Goal: Transaction & Acquisition: Subscribe to service/newsletter

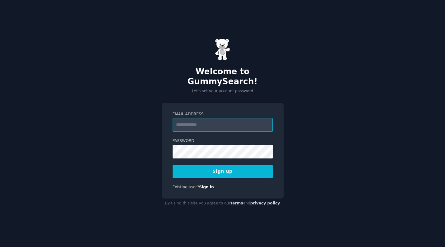
type input "**********"
click at [220, 166] on button "Sign up" at bounding box center [222, 171] width 100 height 13
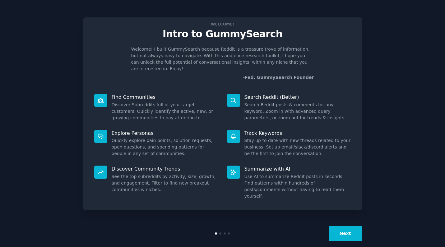
click at [344, 226] on button "Next" at bounding box center [344, 233] width 33 height 15
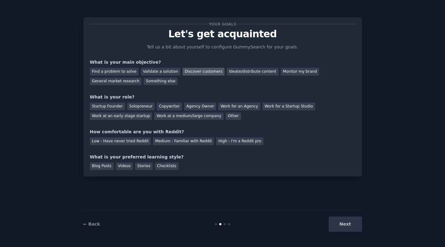
click at [194, 73] on div "Discover customers" at bounding box center [203, 72] width 42 height 8
click at [126, 71] on div "Find a problem to solve" at bounding box center [114, 72] width 49 height 8
click at [197, 73] on div "Discover customers" at bounding box center [203, 72] width 42 height 8
click at [116, 106] on div "Startup Founder" at bounding box center [107, 107] width 35 height 8
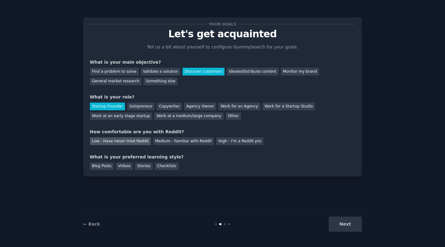
click at [139, 142] on div "Low - Have never tried Reddit" at bounding box center [120, 141] width 61 height 8
click at [167, 167] on div "Checklists" at bounding box center [167, 166] width 24 height 8
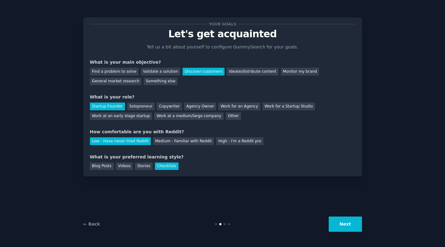
click at [351, 225] on button "Next" at bounding box center [344, 224] width 33 height 15
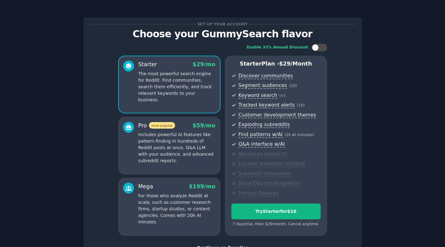
click at [198, 148] on p "Includes powerful AI features like pattern-finding in hundreds of Reddit posts …" at bounding box center [176, 147] width 77 height 33
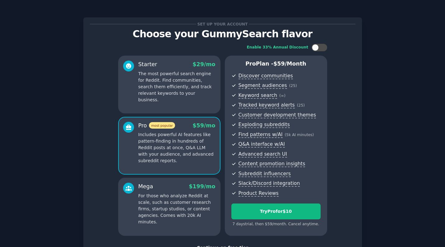
click at [200, 102] on div "Starter $ 29 /mo The most powerful search engine for Reddit. Find communities, …" at bounding box center [169, 85] width 102 height 58
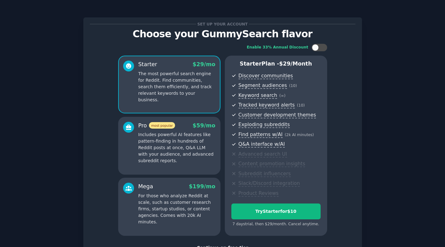
click at [194, 140] on p "Includes powerful AI features like pattern-finding in hundreds of Reddit posts …" at bounding box center [176, 147] width 77 height 33
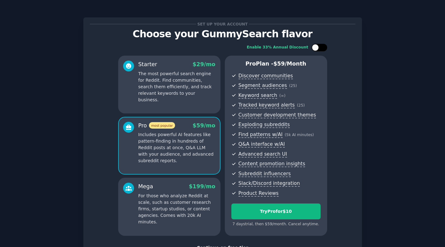
click at [321, 48] on div at bounding box center [322, 47] width 3 height 3
click at [321, 48] on div at bounding box center [323, 47] width 7 height 7
checkbox input "false"
click at [274, 212] on div "Try Pro for $10" at bounding box center [275, 211] width 89 height 7
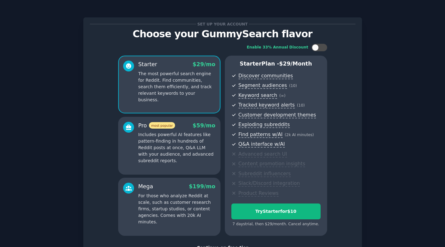
click at [63, 37] on div "Set up your account Choose your GummySearch flavor Enable 33% Annual Discount S…" at bounding box center [222, 147] width 427 height 277
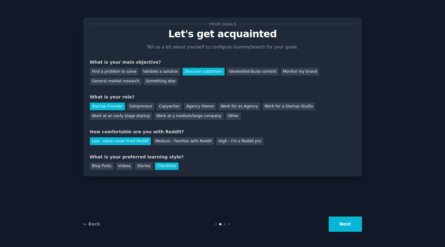
click at [351, 227] on button "Next" at bounding box center [344, 224] width 33 height 15
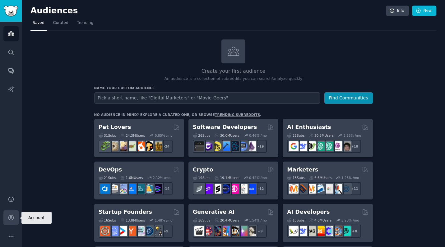
click at [11, 220] on icon "Sidebar" at bounding box center [10, 217] width 5 height 5
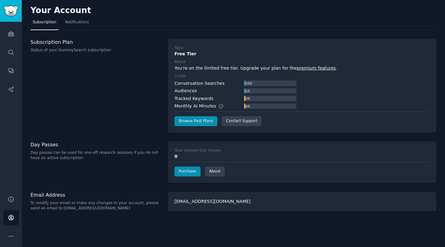
click at [13, 12] on img "Sidebar" at bounding box center [11, 11] width 14 height 11
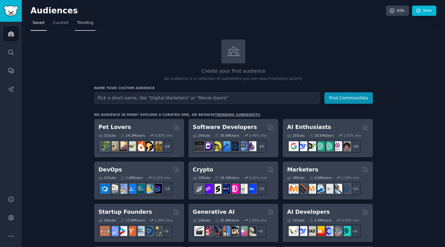
click at [83, 21] on span "Trending" at bounding box center [85, 23] width 16 height 6
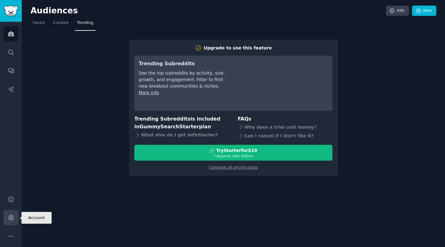
click at [10, 219] on icon "Sidebar" at bounding box center [11, 217] width 7 height 7
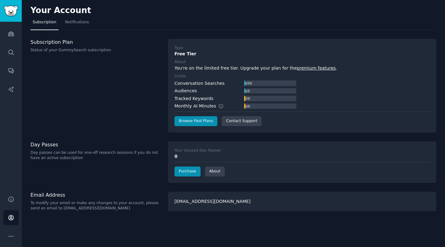
click at [198, 151] on div "Your Unused Day Passes" at bounding box center [197, 151] width 46 height 6
click at [82, 24] on span "Notifications" at bounding box center [77, 23] width 24 height 6
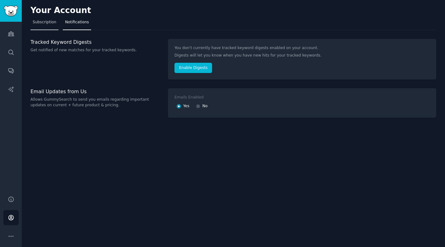
click at [50, 21] on span "Subscription" at bounding box center [45, 23] width 24 height 6
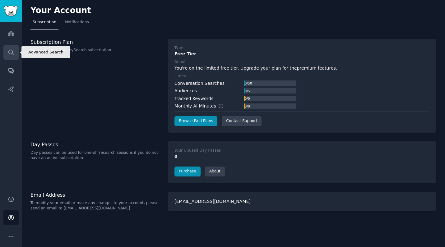
click at [11, 53] on icon "Sidebar" at bounding box center [11, 52] width 7 height 7
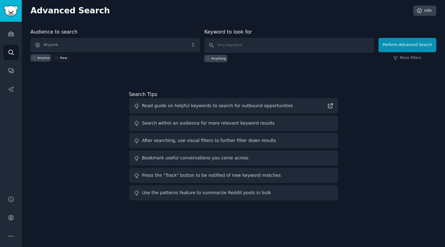
click at [82, 46] on span "Anyone" at bounding box center [114, 45] width 169 height 14
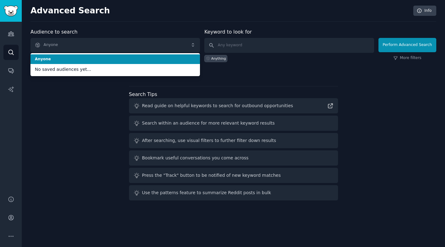
click at [82, 46] on span "Anyone" at bounding box center [114, 45] width 169 height 14
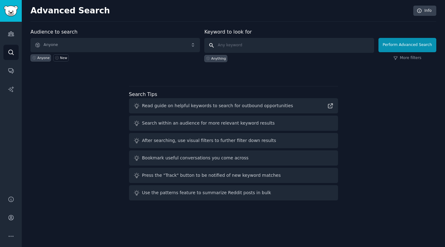
click at [223, 44] on input "text" at bounding box center [288, 45] width 169 height 15
type input "inventory"
click at [408, 45] on button "Perform Advanced Search" at bounding box center [407, 45] width 58 height 14
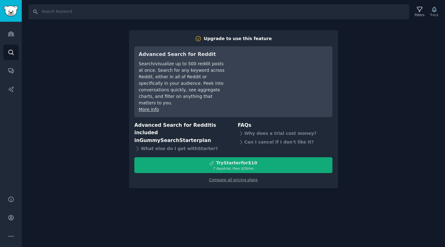
click at [253, 166] on div "7 days trial, then $ 29 /mo" at bounding box center [233, 168] width 197 height 4
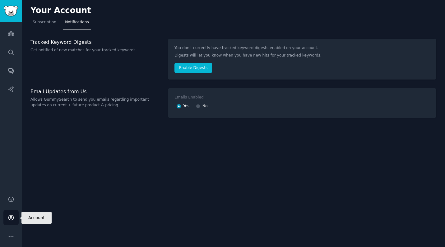
click at [11, 218] on icon "Sidebar" at bounding box center [10, 217] width 5 height 5
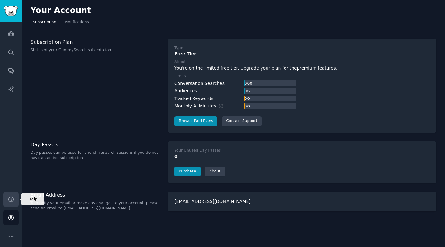
click at [11, 198] on icon "Sidebar" at bounding box center [11, 199] width 7 height 7
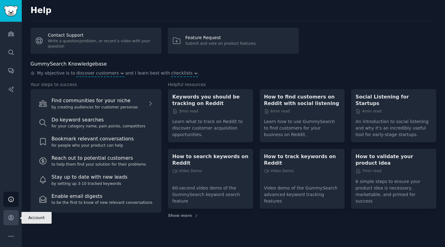
click at [10, 218] on icon "Sidebar" at bounding box center [11, 217] width 7 height 7
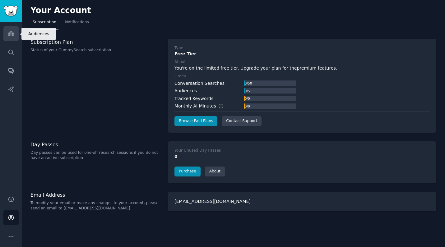
click at [12, 35] on icon "Sidebar" at bounding box center [11, 34] width 6 height 4
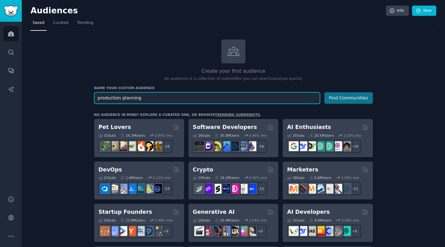
type input "production planning"
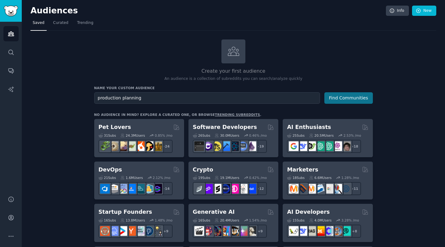
click at [344, 97] on button "Find Communities" at bounding box center [348, 97] width 48 height 11
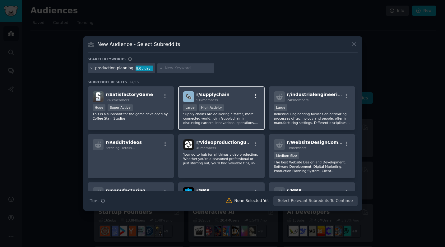
click at [255, 96] on icon "button" at bounding box center [255, 96] width 1 height 4
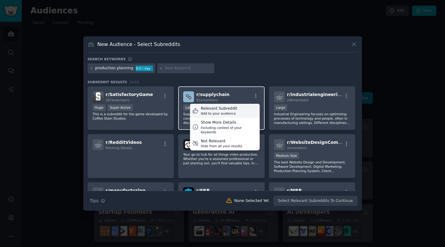
click at [239, 112] on div "Relevant Subreddit Add to your audience" at bounding box center [225, 111] width 70 height 14
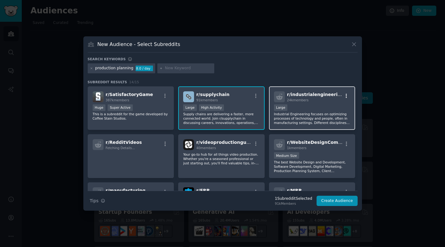
click at [344, 96] on icon "button" at bounding box center [346, 96] width 6 height 6
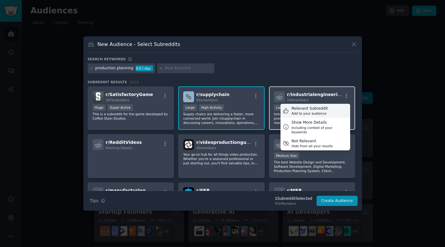
click at [320, 110] on div "Relevant Subreddit" at bounding box center [309, 109] width 36 height 6
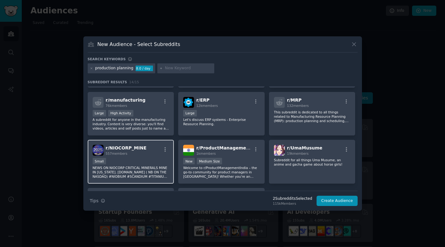
scroll to position [89, 0]
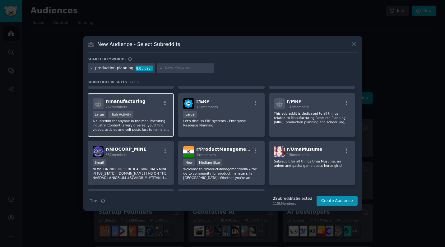
click at [165, 103] on icon "button" at bounding box center [164, 102] width 1 height 4
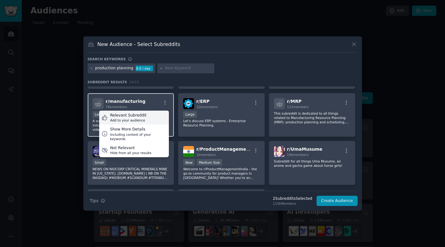
click at [153, 116] on div "Relevant Subreddit Add to your audience" at bounding box center [134, 118] width 70 height 14
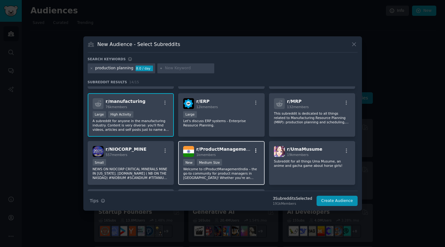
click at [254, 152] on icon "button" at bounding box center [256, 151] width 6 height 6
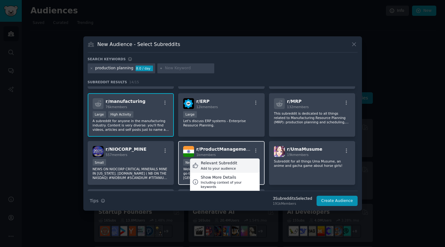
click at [241, 165] on div "Relevant Subreddit Add to your audience" at bounding box center [225, 165] width 70 height 14
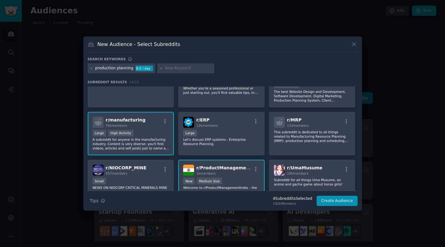
scroll to position [99, 0]
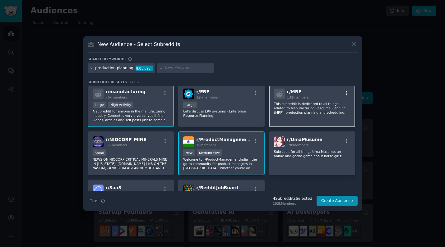
click at [345, 95] on icon "button" at bounding box center [345, 93] width 1 height 4
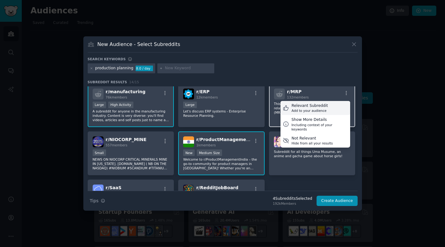
click at [332, 109] on div "Relevant Subreddit Add to your audience" at bounding box center [315, 108] width 70 height 14
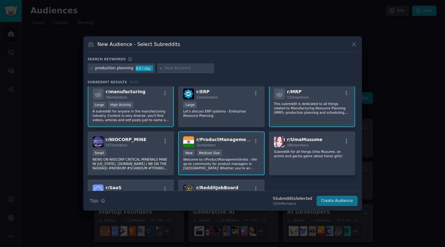
click at [335, 203] on button "Create Audience" at bounding box center [336, 201] width 41 height 11
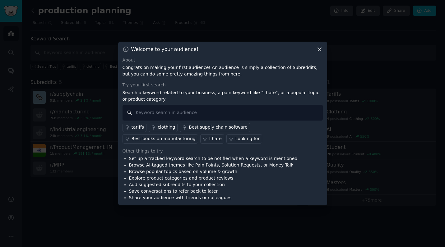
click at [192, 113] on input "text" at bounding box center [222, 113] width 200 height 16
type input "I'd like to"
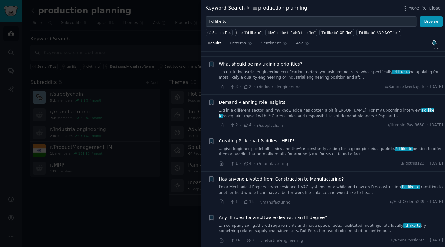
scroll to position [862, 0]
click at [220, 133] on li "+ Creating Pickleball Paddles - HELP! ... give beginner pickleball clinics and …" at bounding box center [323, 152] width 244 height 38
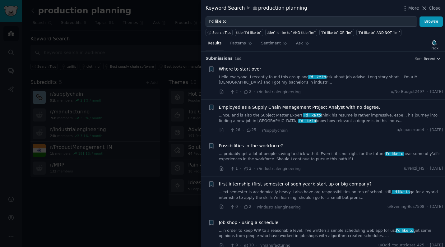
scroll to position [0, 0]
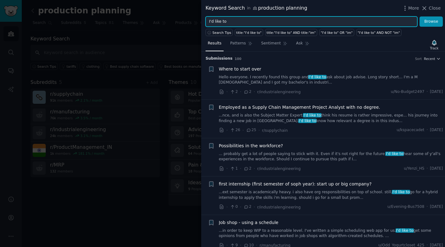
click at [232, 22] on input "I'd like to" at bounding box center [311, 21] width 212 height 11
click at [217, 22] on input "I'd like to" at bounding box center [311, 21] width 212 height 11
click at [431, 21] on button "Browse" at bounding box center [430, 21] width 23 height 11
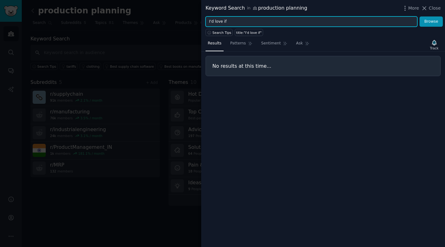
click at [239, 21] on input "I'd love if" at bounding box center [311, 21] width 212 height 11
click at [431, 21] on button "Browse" at bounding box center [430, 21] width 23 height 11
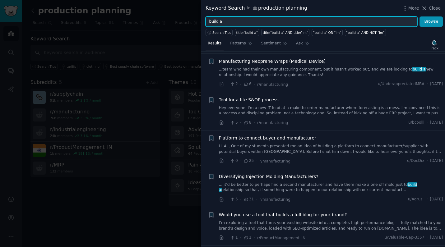
scroll to position [46, 0]
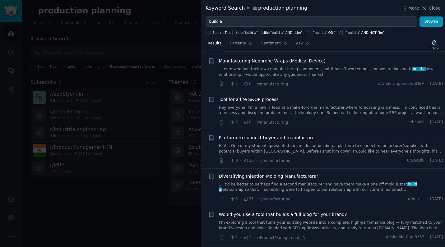
click at [265, 99] on span "Tool for a lite S&OP process" at bounding box center [249, 99] width 60 height 7
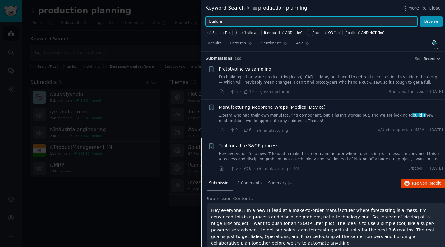
click at [243, 20] on input "build a" at bounding box center [311, 21] width 212 height 11
click at [431, 21] on button "Browse" at bounding box center [430, 21] width 23 height 11
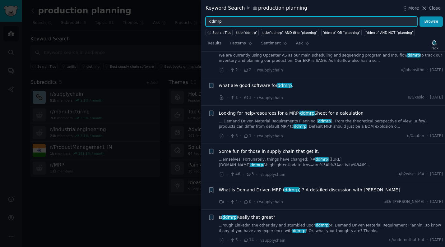
scroll to position [54, 0]
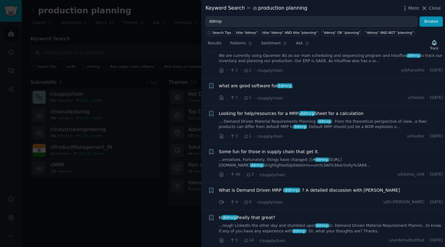
click at [258, 218] on span "Is ddmrp Really that great?" at bounding box center [247, 217] width 57 height 7
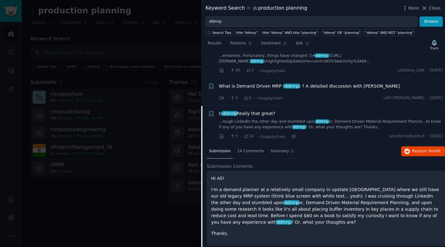
scroll to position [162, 0]
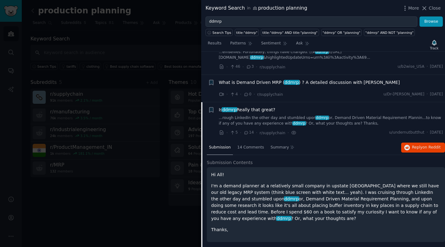
click at [293, 204] on p "I'm a demand planner at a relatively small company in upstate NY where we still…" at bounding box center [325, 202] width 229 height 39
click at [252, 145] on span "14 Comments" at bounding box center [250, 148] width 27 height 6
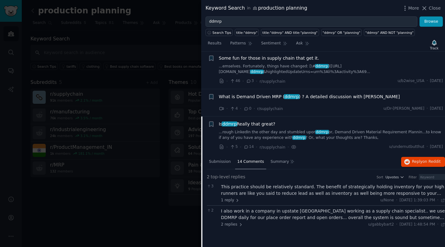
scroll to position [148, 0]
click at [280, 162] on span "Summary" at bounding box center [279, 162] width 18 height 6
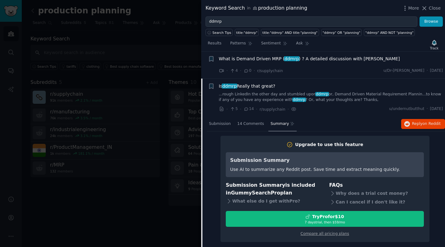
scroll to position [185, 0]
click at [251, 121] on span "14 Comments" at bounding box center [250, 124] width 27 height 6
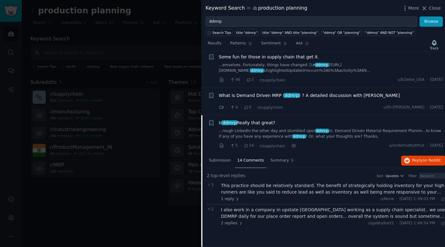
scroll to position [148, 0]
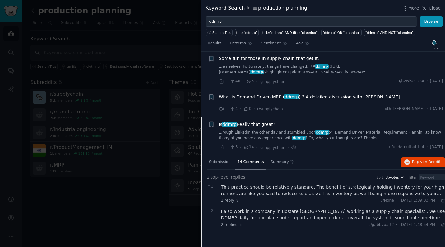
click at [392, 176] on span "Upvotes" at bounding box center [391, 177] width 13 height 4
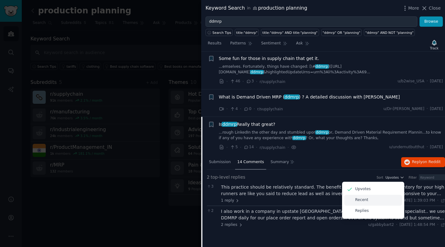
click at [365, 197] on p "Recent" at bounding box center [361, 200] width 13 height 6
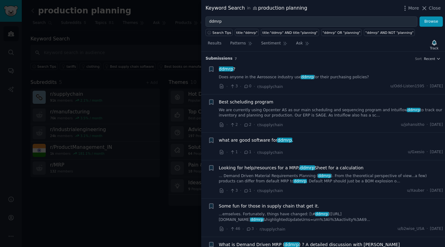
scroll to position [0, 0]
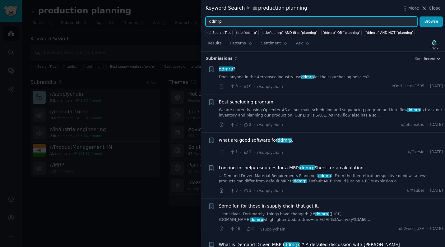
click at [226, 24] on input "ddmrp" at bounding box center [311, 21] width 212 height 11
click at [431, 21] on button "Browse" at bounding box center [430, 21] width 23 height 11
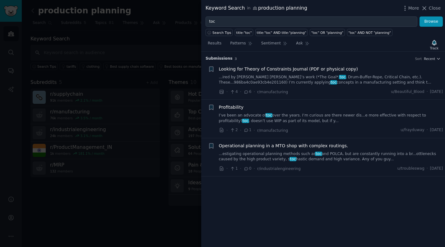
click at [250, 116] on link "I’ve been an advocate of toc over the years. I’m curious are there newer dis...…" at bounding box center [331, 118] width 224 height 11
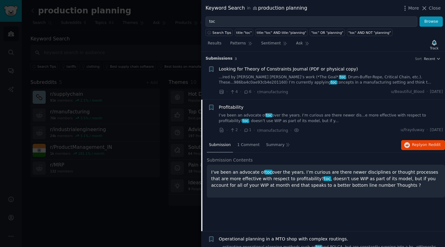
scroll to position [22, 0]
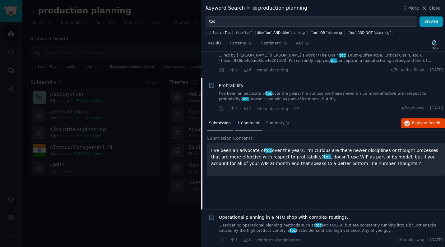
click at [250, 123] on span "1 Comment" at bounding box center [248, 124] width 22 height 6
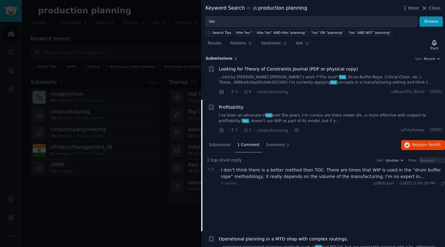
scroll to position [0, 0]
click at [285, 82] on link "...ired by Eliyahu M. Goldratt’s work (*The Goal*, toc , Drum-Buffer-Rope, Crit…" at bounding box center [331, 80] width 224 height 11
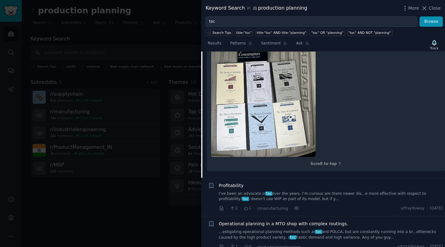
scroll to position [223, 0]
click at [316, 221] on span "Operational planning in a MTO shop with complex routings." at bounding box center [283, 224] width 129 height 7
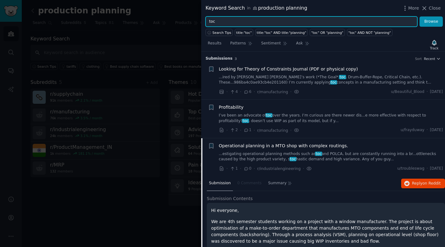
click at [222, 23] on input "toc" at bounding box center [311, 21] width 212 height 11
type input "s&op solution"
click at [431, 21] on button "Browse" at bounding box center [430, 21] width 23 height 11
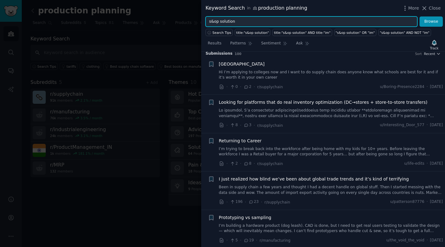
scroll to position [5, 0]
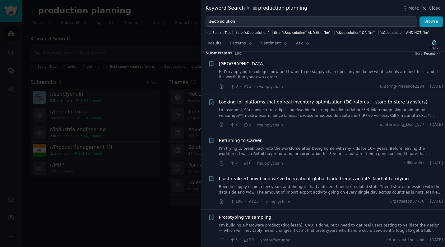
click at [298, 101] on span "Looking for platforms that do real inventory optimization (DC→stores + store-to…" at bounding box center [323, 102] width 208 height 7
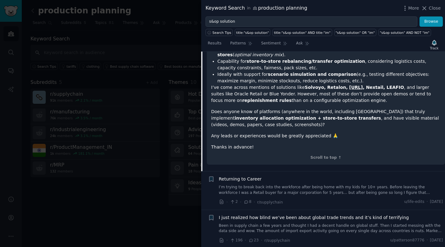
scroll to position [160, 0]
click at [257, 143] on p "Thanks in advance!" at bounding box center [325, 146] width 229 height 7
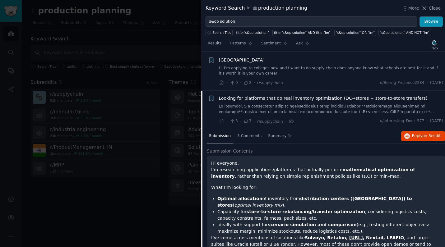
scroll to position [1, 0]
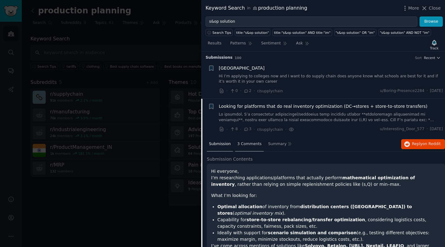
click at [249, 145] on span "3 Comments" at bounding box center [249, 144] width 24 height 6
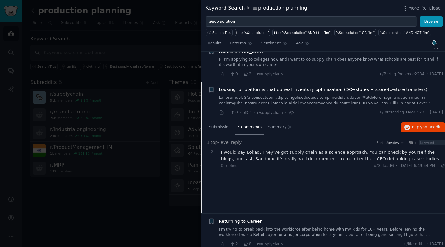
scroll to position [17, 0]
click at [279, 127] on span "Summary" at bounding box center [277, 128] width 18 height 6
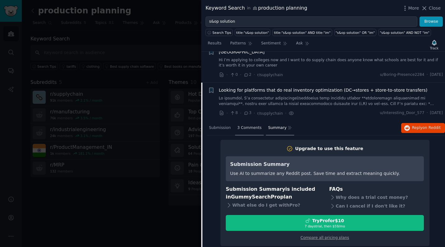
click at [252, 125] on span "3 Comments" at bounding box center [249, 128] width 24 height 6
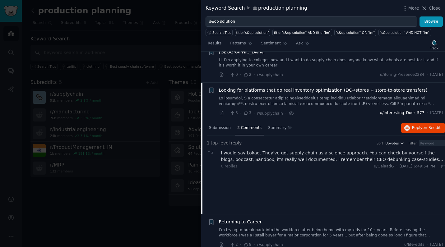
click at [380, 113] on span "u/Interesting_Door_577" at bounding box center [402, 113] width 44 height 6
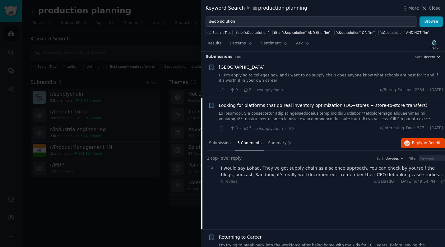
scroll to position [0, 0]
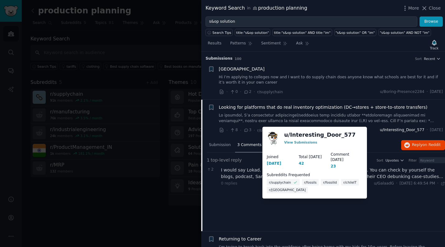
click at [393, 129] on span "u/Interesting_Door_577" at bounding box center [402, 130] width 44 height 6
click at [308, 142] on link "View Submissions" at bounding box center [300, 142] width 33 height 4
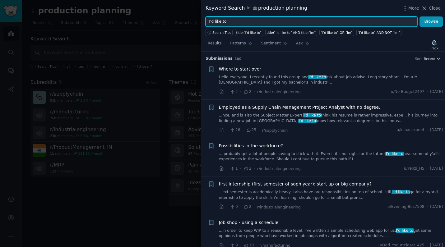
click at [249, 21] on input "I'd like to" at bounding box center [311, 21] width 212 height 11
click at [431, 21] on button "Browse" at bounding box center [430, 21] width 23 height 11
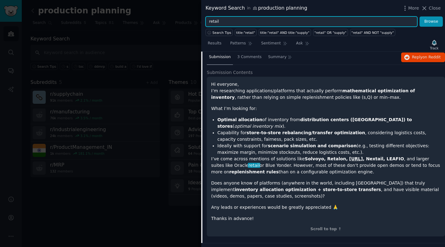
scroll to position [19, 0]
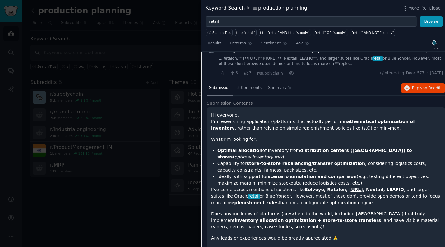
click at [223, 88] on span "Submission" at bounding box center [220, 88] width 22 height 6
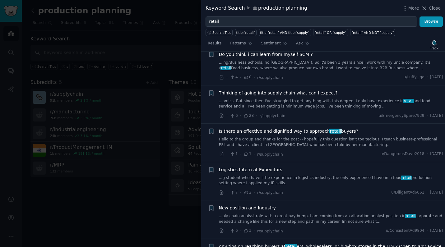
scroll to position [778, 0]
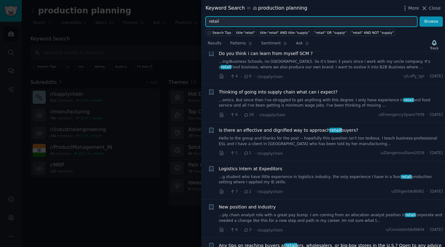
click at [238, 22] on input "retail" at bounding box center [311, 21] width 212 height 11
click at [431, 21] on button "Browse" at bounding box center [430, 21] width 23 height 11
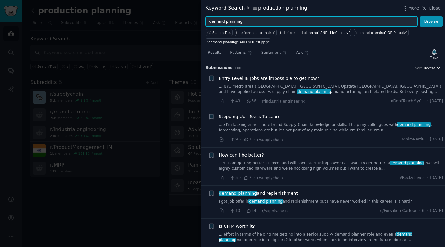
click at [437, 67] on icon "button" at bounding box center [438, 67] width 2 height 1
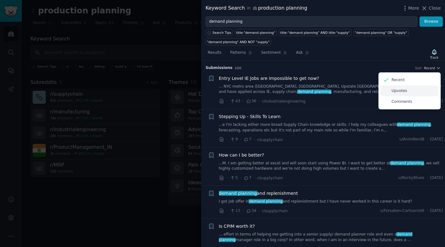
click at [396, 91] on p "Upvotes" at bounding box center [399, 91] width 16 height 6
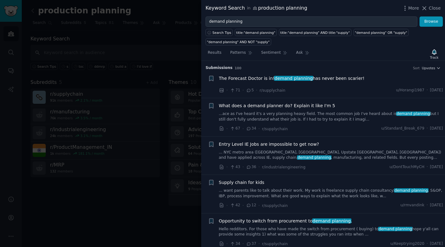
click at [332, 78] on span "The Forecast Doctor is in! demand planning has never been scarier!" at bounding box center [292, 78] width 146 height 7
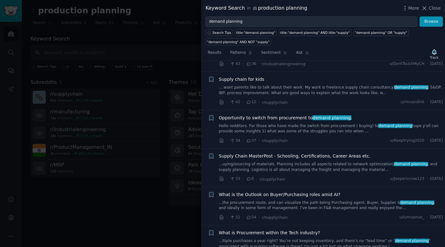
scroll to position [299, 0]
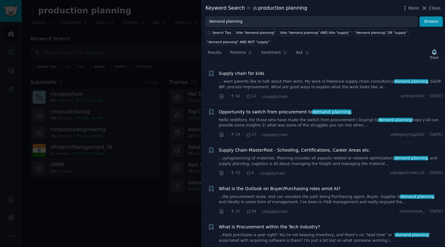
click at [352, 81] on link "... want parents like to talk about their work. My work is freelance supply cha…" at bounding box center [331, 84] width 224 height 11
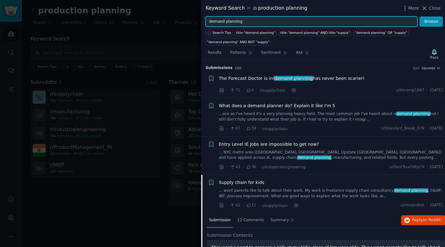
click at [252, 23] on input "demand planning" at bounding box center [311, 21] width 212 height 11
click at [431, 21] on button "Browse" at bounding box center [430, 21] width 23 height 11
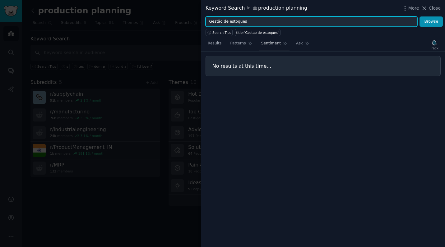
click at [431, 21] on button "Browse" at bounding box center [430, 21] width 23 height 11
click at [252, 22] on input "Gestão de estoques" at bounding box center [311, 21] width 212 height 11
click at [431, 21] on button "Browse" at bounding box center [430, 21] width 23 height 11
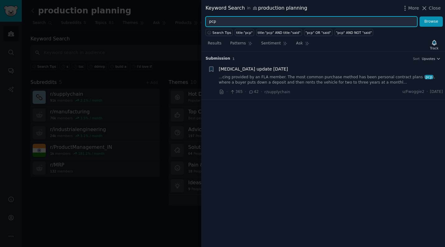
click at [226, 22] on input "pcp" at bounding box center [311, 21] width 212 height 11
click at [431, 21] on button "Browse" at bounding box center [430, 21] width 23 height 11
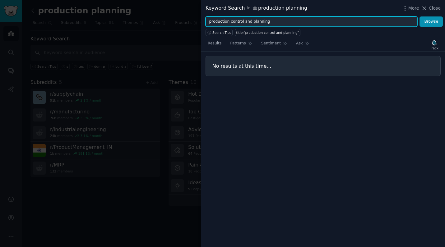
click at [248, 22] on input "production control and planning" at bounding box center [311, 21] width 212 height 11
click at [431, 21] on button "Browse" at bounding box center [430, 21] width 23 height 11
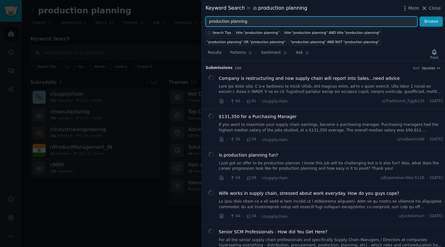
type input "production planning"
click at [431, 21] on button "Browse" at bounding box center [430, 21] width 23 height 11
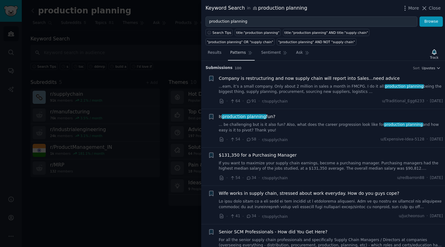
click at [241, 53] on span "Patterns" at bounding box center [238, 53] width 16 height 6
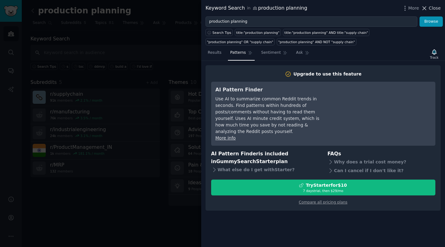
click at [431, 9] on span "Close" at bounding box center [434, 8] width 12 height 7
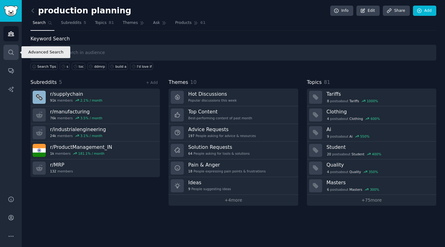
click at [11, 51] on icon "Sidebar" at bounding box center [11, 52] width 7 height 7
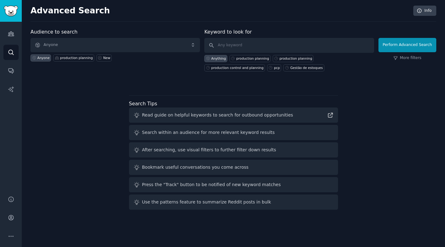
click at [102, 47] on span "Anyone" at bounding box center [114, 45] width 169 height 14
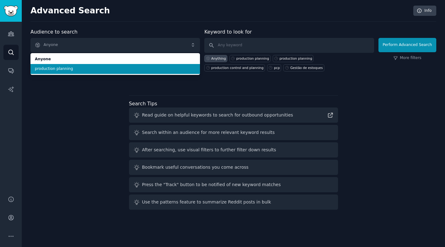
click at [60, 70] on span "production planning" at bounding box center [115, 69] width 161 height 6
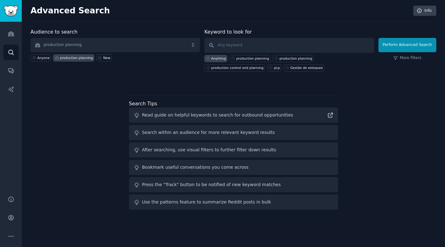
click at [91, 46] on span "production planning" at bounding box center [114, 45] width 169 height 14
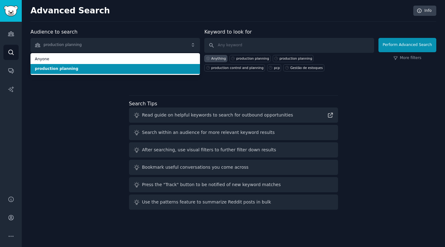
click at [77, 45] on span "production planning" at bounding box center [114, 45] width 169 height 14
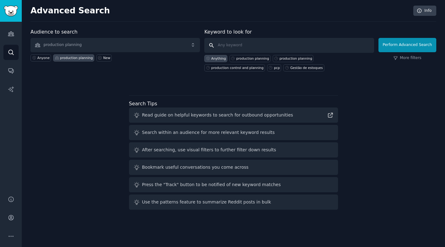
click at [236, 45] on input "text" at bounding box center [288, 45] width 169 height 15
type input "ddmrp"
click at [408, 45] on button "Perform Advanced Search" at bounding box center [407, 45] width 58 height 14
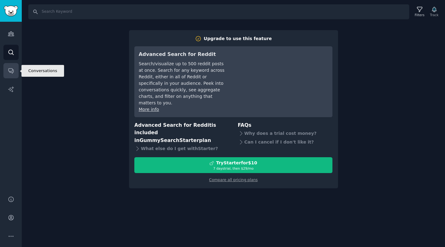
click at [10, 70] on icon "Sidebar" at bounding box center [11, 70] width 7 height 7
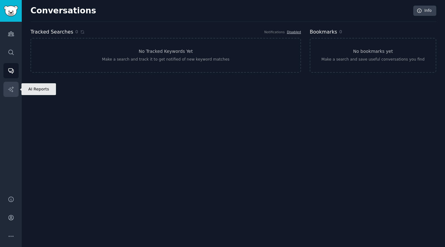
click at [12, 88] on icon "Sidebar" at bounding box center [10, 88] width 5 height 5
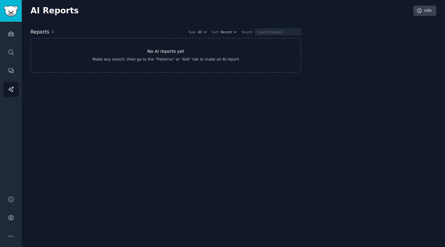
click at [77, 43] on link "No AI reports yet Make any search, then go to the "Patterns" or "Ask" tab to ma…" at bounding box center [165, 55] width 270 height 35
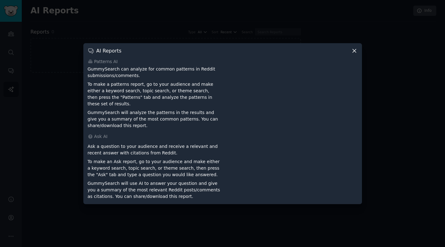
click at [354, 52] on icon at bounding box center [353, 50] width 3 height 3
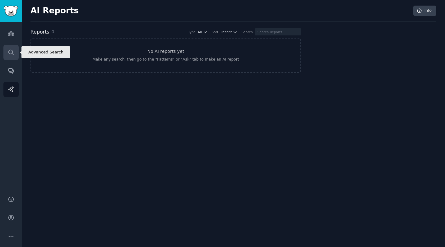
click at [10, 53] on icon "Sidebar" at bounding box center [11, 52] width 7 height 7
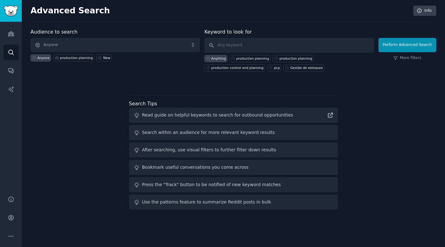
click at [69, 45] on span "Anyone" at bounding box center [114, 45] width 169 height 14
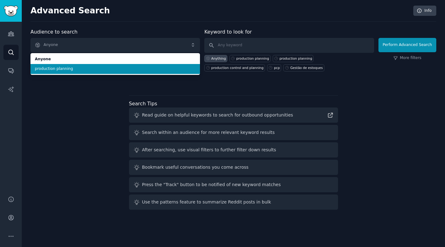
click at [56, 68] on span "production planning" at bounding box center [115, 69] width 161 height 6
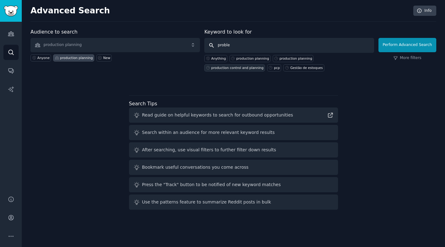
type input "problem"
click at [408, 45] on button "Perform Advanced Search" at bounding box center [407, 45] width 58 height 14
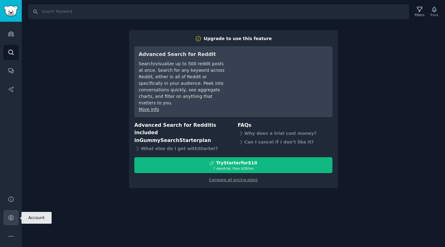
click at [12, 220] on icon "Sidebar" at bounding box center [10, 217] width 5 height 5
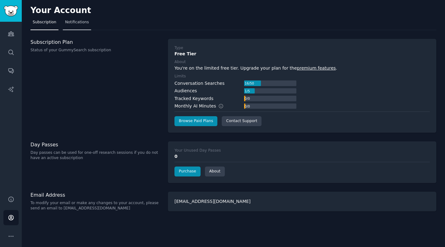
click at [78, 22] on span "Notifications" at bounding box center [77, 23] width 24 height 6
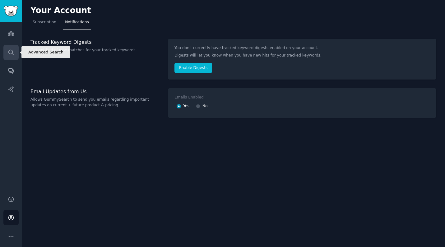
click at [12, 53] on icon "Sidebar" at bounding box center [10, 52] width 5 height 5
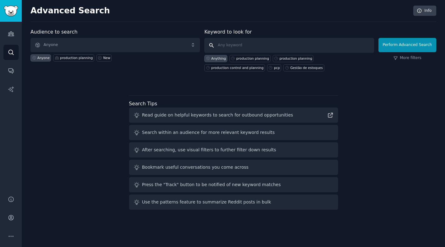
click at [224, 45] on input "text" at bounding box center [288, 45] width 169 height 15
type input "inventories"
click at [408, 45] on button "Perform Advanced Search" at bounding box center [407, 45] width 58 height 14
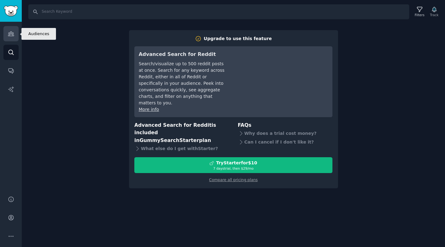
click at [12, 34] on icon "Sidebar" at bounding box center [11, 33] width 7 height 7
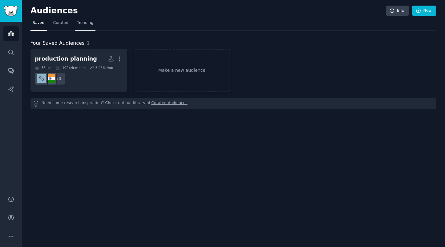
click at [85, 22] on span "Trending" at bounding box center [85, 23] width 16 height 6
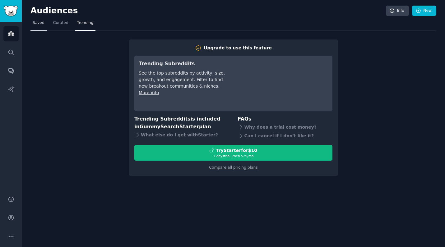
click at [38, 25] on span "Saved" at bounding box center [39, 23] width 12 height 6
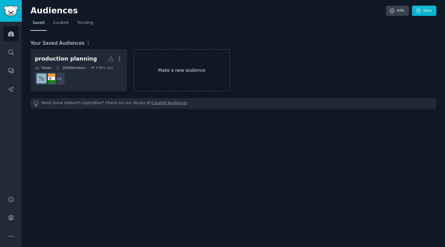
click at [175, 70] on link "Make a new audience" at bounding box center [182, 70] width 97 height 43
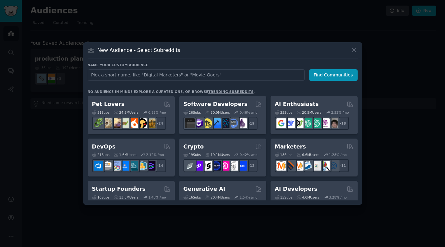
click at [65, 57] on div at bounding box center [222, 123] width 445 height 247
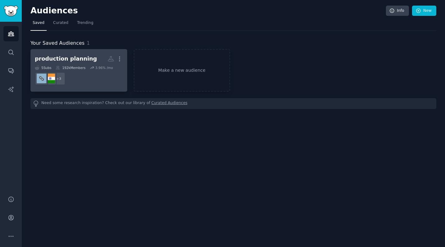
click at [67, 60] on div "production planning" at bounding box center [66, 59] width 62 height 8
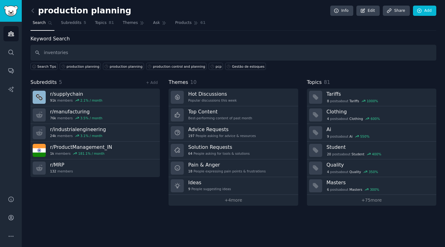
type input "inventories"
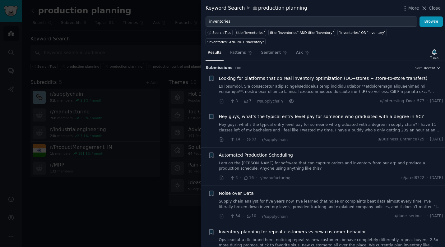
click at [290, 102] on icon at bounding box center [291, 100] width 4 height 3
click at [275, 102] on span "r/supplychain" at bounding box center [270, 101] width 26 height 4
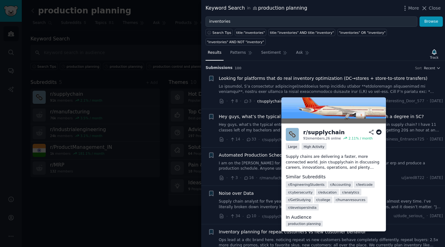
click at [267, 101] on span "r/supplychain" at bounding box center [270, 101] width 26 height 4
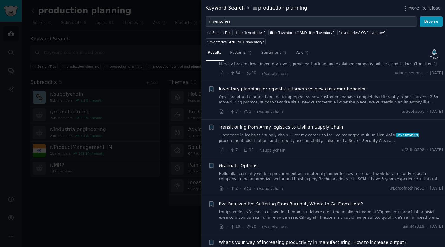
scroll to position [143, 0]
click at [311, 99] on link "Ops lead at a dtc brand here. noticing repeat vs new customers behave completel…" at bounding box center [331, 99] width 224 height 11
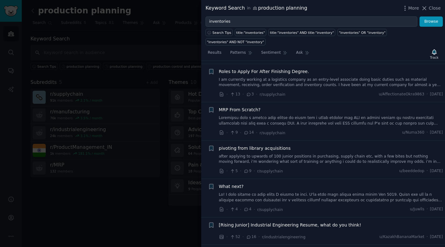
scroll to position [652, 0]
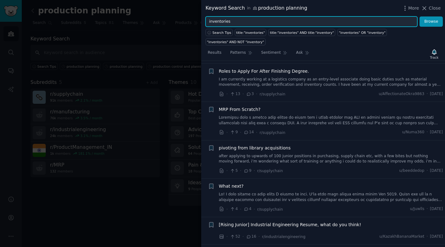
click at [242, 21] on input "inventories" at bounding box center [311, 21] width 212 height 11
click at [431, 21] on button "Browse" at bounding box center [430, 21] width 23 height 11
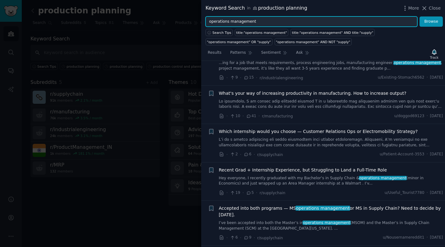
scroll to position [139, 0]
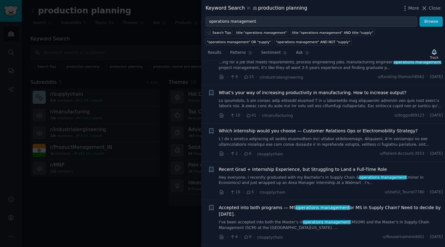
click at [337, 103] on link at bounding box center [331, 103] width 224 height 11
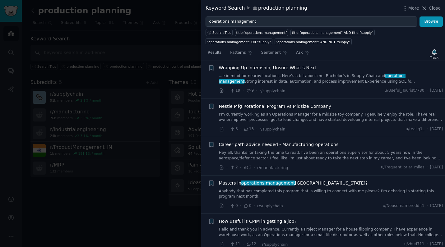
scroll to position [463, 0]
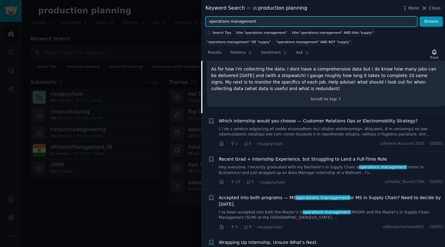
click at [272, 22] on input "operations management" at bounding box center [311, 21] width 212 height 11
click at [431, 21] on button "Browse" at bounding box center [430, 21] width 23 height 11
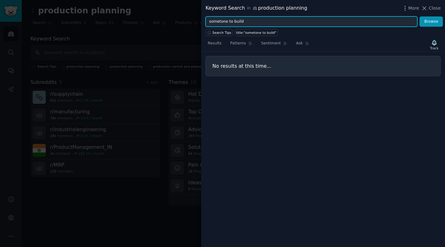
click at [235, 22] on input "sometone to build" at bounding box center [311, 21] width 212 height 11
click at [431, 21] on button "Browse" at bounding box center [430, 21] width 23 height 11
type input "sometone"
click at [431, 21] on button "Browse" at bounding box center [430, 21] width 23 height 11
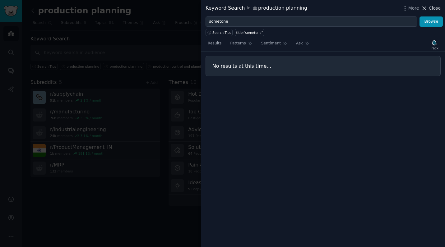
click at [427, 8] on icon at bounding box center [424, 8] width 7 height 7
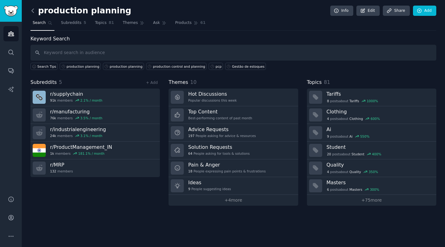
click at [30, 11] on icon at bounding box center [33, 10] width 7 height 7
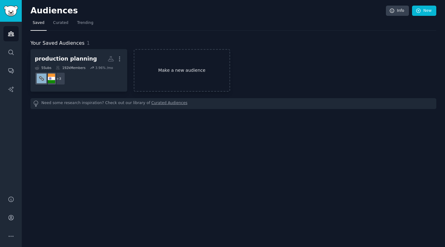
click at [162, 75] on link "Make a new audience" at bounding box center [182, 70] width 97 height 43
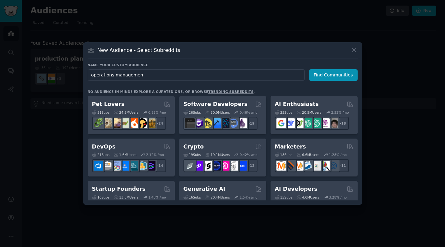
type input "operations management"
click at [334, 75] on button "Find Communities" at bounding box center [333, 74] width 48 height 11
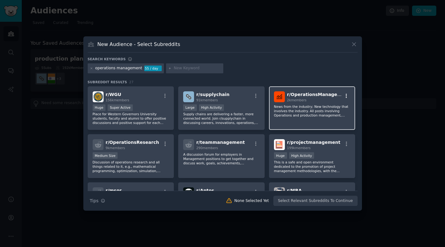
click at [344, 96] on icon "button" at bounding box center [346, 96] width 6 height 6
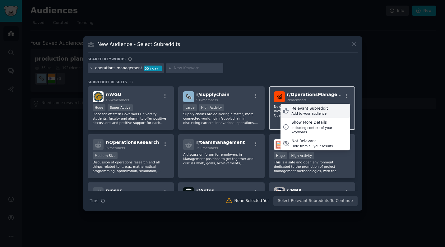
click at [321, 109] on div "Relevant Subreddit" at bounding box center [309, 109] width 36 height 6
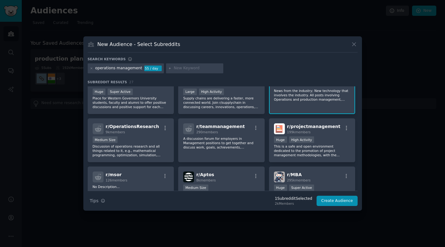
scroll to position [16, 0]
click at [164, 128] on icon "button" at bounding box center [165, 128] width 6 height 6
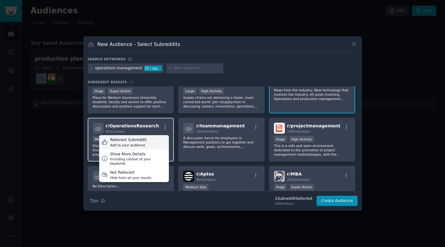
click at [150, 143] on div "Relevant Subreddit Add to your audience" at bounding box center [134, 142] width 70 height 14
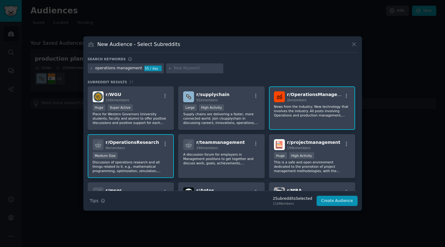
scroll to position [0, 0]
click at [176, 70] on input "text" at bounding box center [197, 69] width 47 height 6
type input "business management"
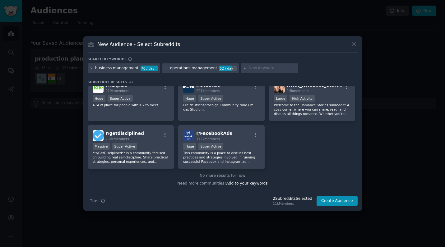
scroll to position [633, 0]
type input "corporate finance"
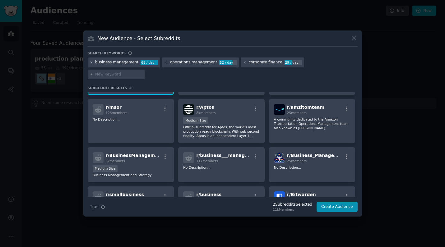
scroll to position [185, 0]
type input "management"
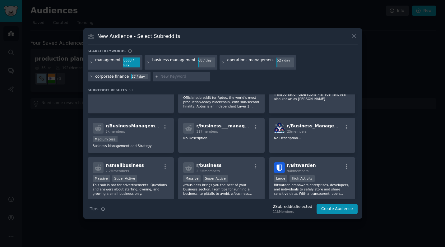
scroll to position [264, 0]
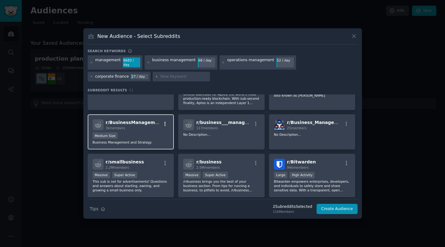
click at [164, 123] on icon "button" at bounding box center [165, 124] width 6 height 6
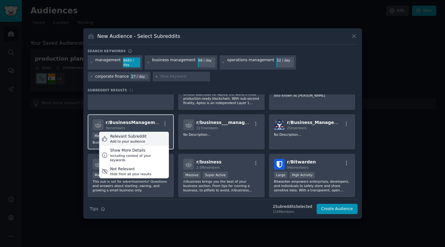
click at [148, 139] on div "Relevant Subreddit Add to your audience" at bounding box center [134, 139] width 70 height 14
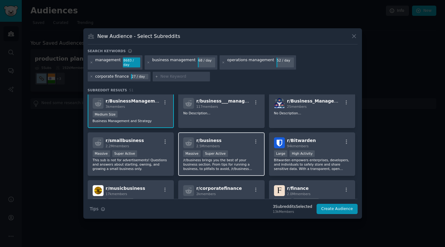
scroll to position [285, 0]
click at [254, 142] on icon "button" at bounding box center [256, 142] width 6 height 6
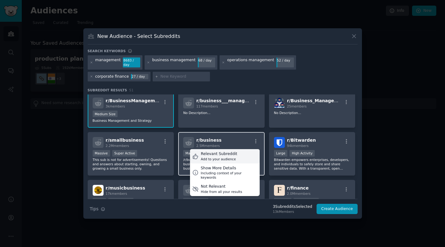
click at [238, 157] on div "Relevant Subreddit Add to your audience" at bounding box center [225, 156] width 70 height 14
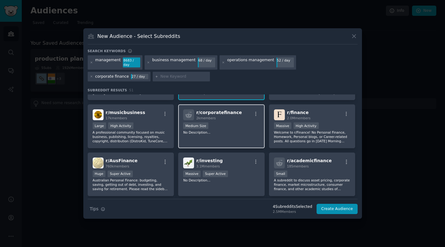
scroll to position [363, 0]
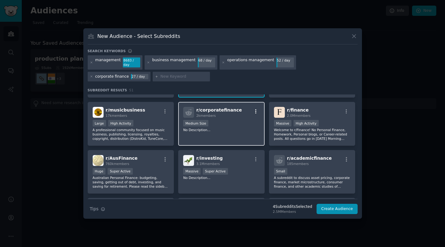
click at [255, 110] on icon "button" at bounding box center [255, 111] width 1 height 4
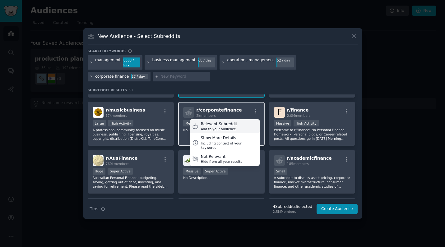
click at [238, 126] on div "Relevant Subreddit Add to your audience" at bounding box center [225, 126] width 70 height 14
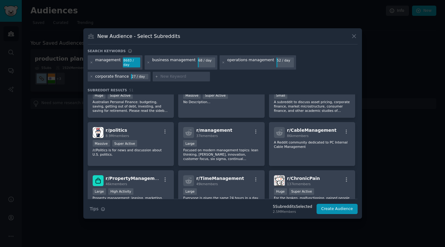
scroll to position [440, 0]
click at [255, 130] on icon "button" at bounding box center [256, 131] width 6 height 6
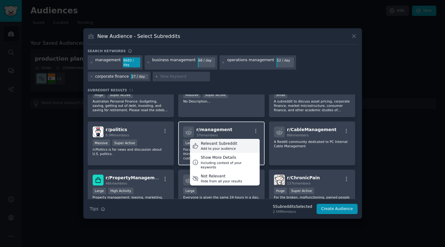
click at [235, 145] on div "Relevant Subreddit Add to your audience" at bounding box center [225, 146] width 70 height 14
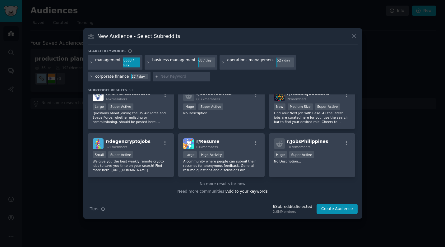
scroll to position [716, 0]
click at [328, 209] on button "Create Audience" at bounding box center [336, 209] width 41 height 11
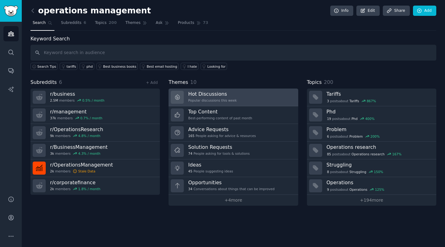
click at [212, 95] on h3 "Hot Discussions" at bounding box center [212, 94] width 48 height 7
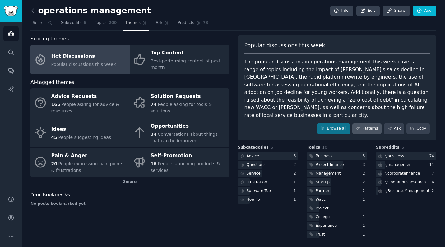
click at [372, 123] on link "Patterns" at bounding box center [366, 128] width 29 height 11
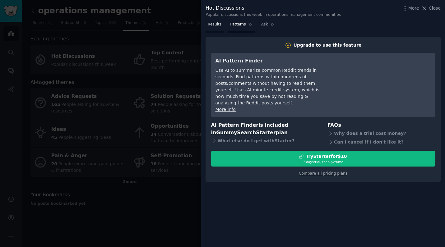
click at [216, 25] on span "Results" at bounding box center [215, 25] width 14 height 6
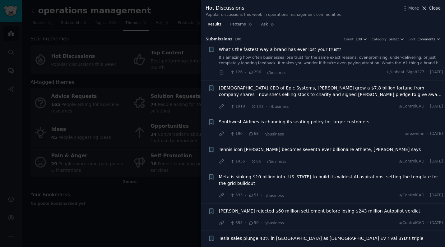
click at [427, 9] on icon at bounding box center [424, 8] width 7 height 7
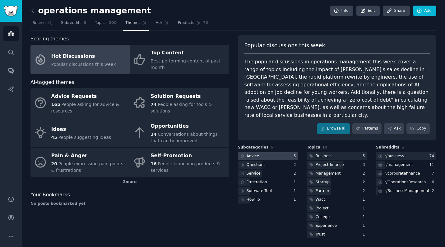
click at [255, 153] on div "Advice" at bounding box center [252, 156] width 13 height 6
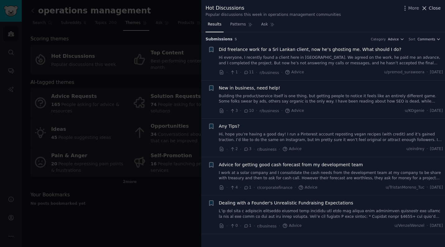
click at [430, 9] on span "Close" at bounding box center [434, 8] width 12 height 7
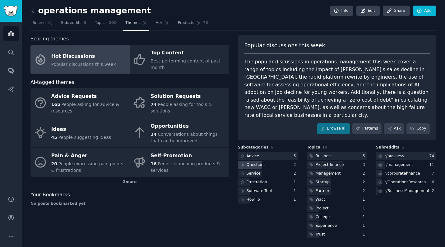
click at [258, 162] on div "Questions" at bounding box center [255, 165] width 19 height 6
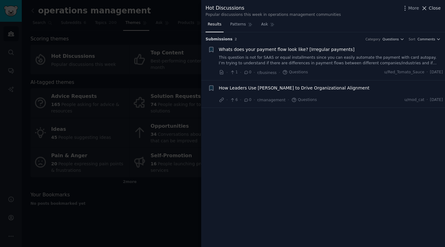
click at [435, 9] on span "Close" at bounding box center [434, 8] width 12 height 7
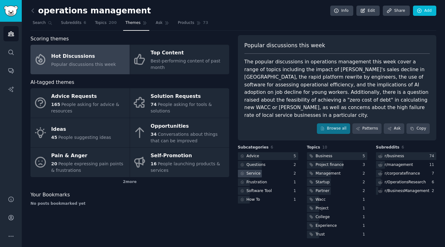
click at [254, 171] on div "Service" at bounding box center [253, 174] width 14 height 6
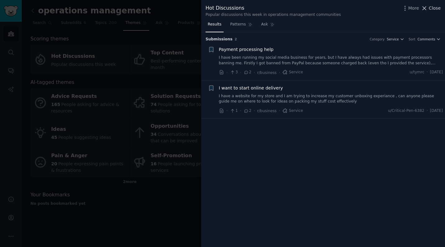
click at [433, 8] on span "Close" at bounding box center [434, 8] width 12 height 7
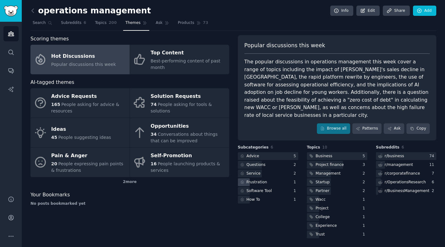
click at [258, 180] on div "Frustration" at bounding box center [256, 183] width 21 height 6
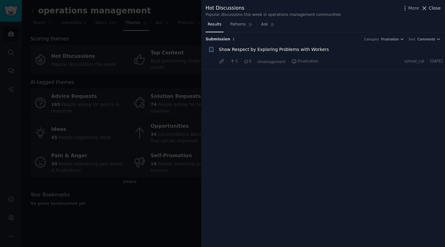
click at [435, 8] on span "Close" at bounding box center [434, 8] width 12 height 7
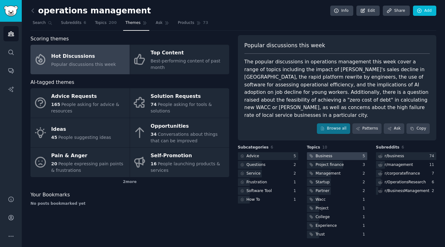
click at [329, 153] on div "Business" at bounding box center [323, 156] width 17 height 6
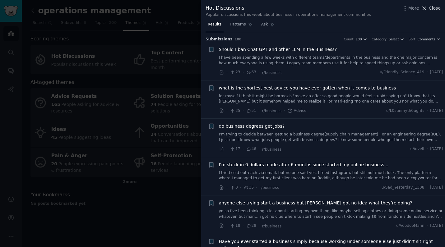
click at [428, 10] on button "Close" at bounding box center [431, 8] width 20 height 7
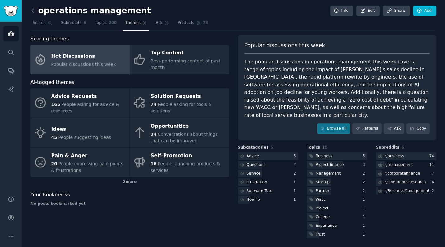
click at [98, 64] on span "Popular discussions this week" at bounding box center [83, 64] width 65 height 5
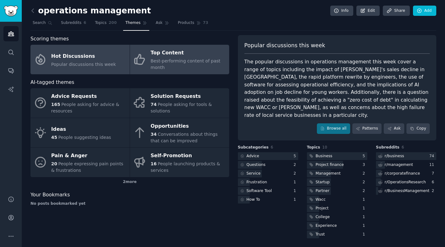
click at [162, 62] on span "Best-performing content of past month" at bounding box center [185, 63] width 70 height 11
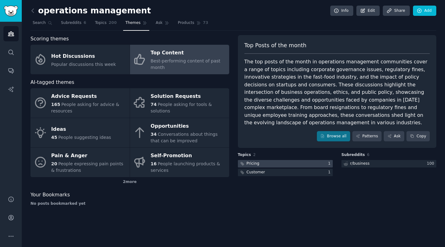
click at [258, 162] on div "Pricing" at bounding box center [252, 164] width 13 height 6
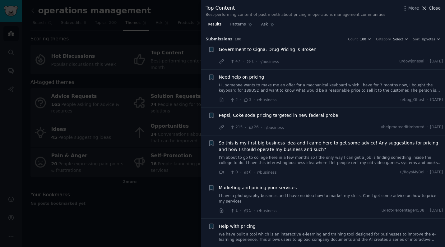
click at [433, 8] on span "Close" at bounding box center [434, 8] width 12 height 7
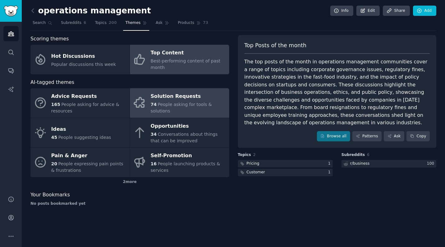
click at [161, 103] on span "People asking for tools & solutions" at bounding box center [180, 107] width 61 height 11
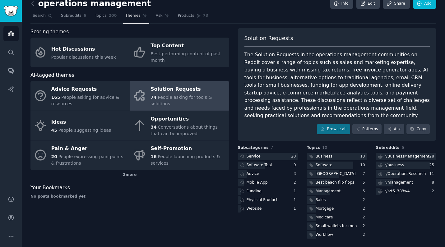
scroll to position [7, 0]
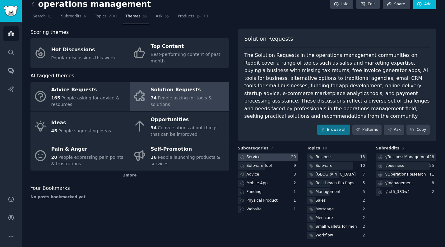
click at [256, 155] on div "Service" at bounding box center [253, 157] width 14 height 6
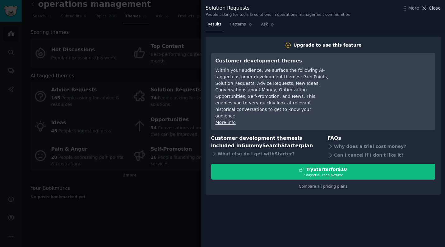
click at [434, 10] on span "Close" at bounding box center [434, 8] width 12 height 7
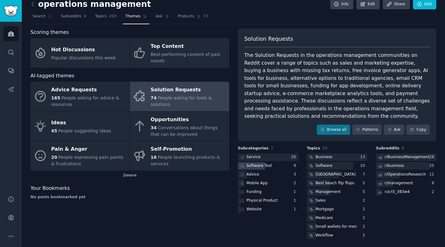
click at [257, 164] on div "Software Tool" at bounding box center [258, 166] width 25 height 6
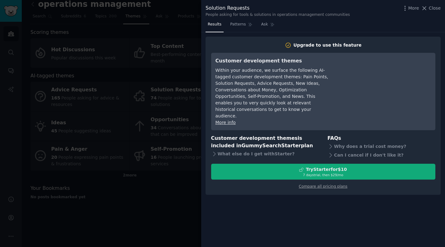
click at [307, 166] on div "Try Starter for $10" at bounding box center [325, 169] width 41 height 7
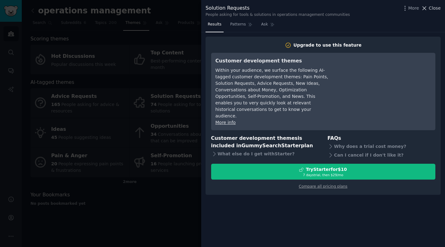
click at [432, 8] on span "Close" at bounding box center [434, 8] width 12 height 7
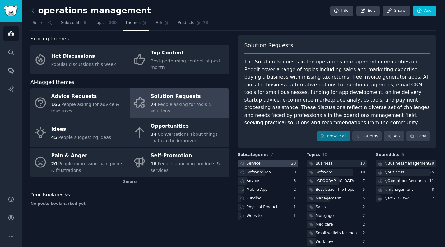
click at [254, 161] on div "Service" at bounding box center [253, 164] width 14 height 6
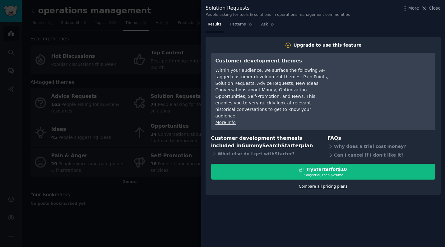
click at [314, 184] on link "Compare all pricing plans" at bounding box center [323, 186] width 48 height 4
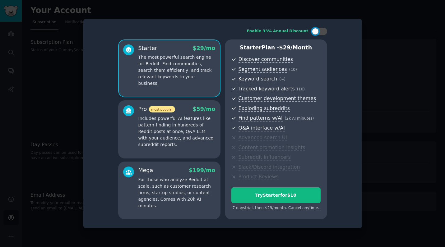
click at [206, 84] on div "Starter $ 29 /mo The most powerful search engine for Reddit. Find communities, …" at bounding box center [169, 68] width 102 height 58
click at [195, 127] on p "Includes powerful AI features like pattern-finding in hundreds of Reddit posts …" at bounding box center [176, 131] width 77 height 33
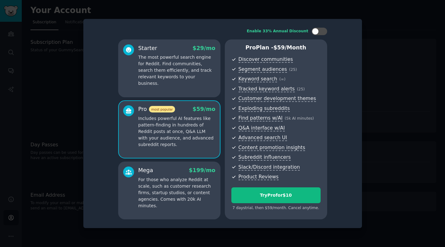
click at [196, 139] on p "Includes powerful AI features like pattern-finding in hundreds of Reddit posts …" at bounding box center [176, 131] width 77 height 33
click at [127, 110] on icon at bounding box center [128, 110] width 7 height 7
click at [172, 109] on span "most popular" at bounding box center [162, 109] width 26 height 7
click at [202, 110] on span "$ 59 /mo" at bounding box center [203, 109] width 23 height 6
click at [411, 24] on div at bounding box center [222, 123] width 445 height 247
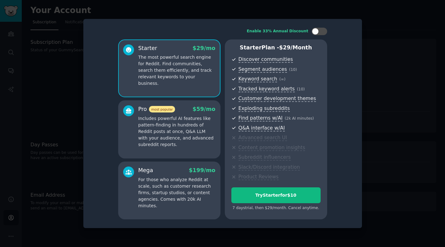
click at [342, 27] on div "Enable 33% Annual Discount Starter $ 29 /mo The most powerful search engine for…" at bounding box center [223, 123] width 270 height 201
click at [390, 31] on div at bounding box center [222, 123] width 445 height 247
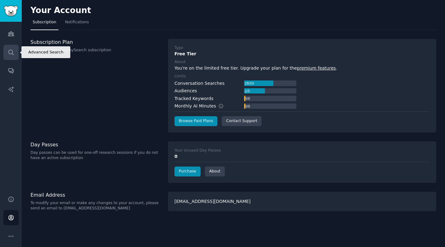
click at [9, 53] on icon "Sidebar" at bounding box center [10, 52] width 5 height 5
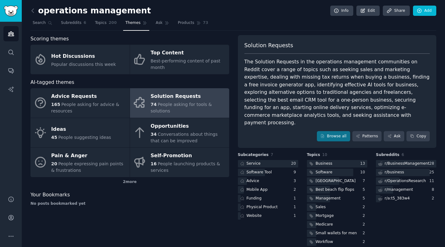
click at [169, 102] on span "People asking for tools & solutions" at bounding box center [180, 107] width 61 height 11
click at [255, 161] on div "Service" at bounding box center [253, 164] width 14 height 6
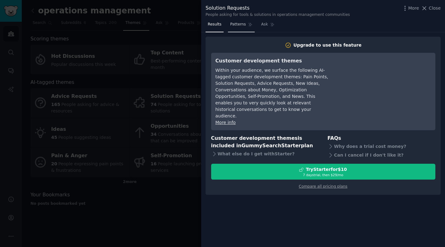
click at [239, 26] on span "Patterns" at bounding box center [238, 25] width 16 height 6
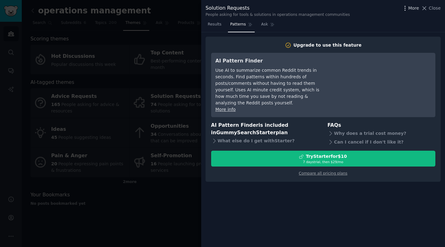
click at [413, 11] on span "More" at bounding box center [413, 8] width 11 height 7
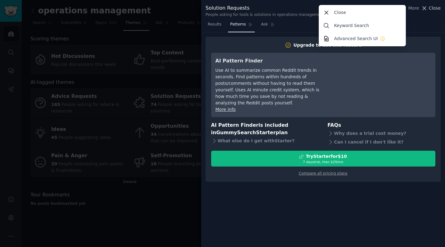
click at [433, 7] on span "Close" at bounding box center [434, 8] width 12 height 7
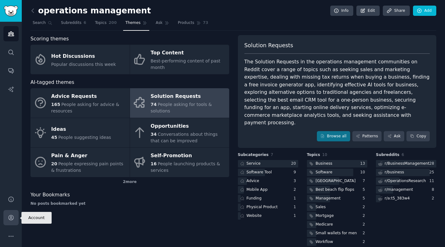
click at [13, 218] on icon "Sidebar" at bounding box center [10, 217] width 5 height 5
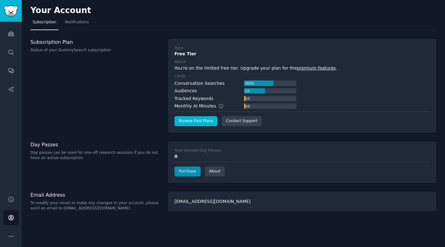
click at [201, 122] on link "Browse Paid Plans" at bounding box center [195, 121] width 43 height 10
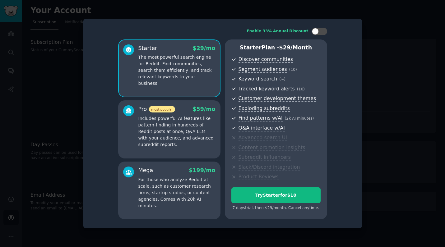
click at [183, 115] on div "Pro most popular $ 59 /mo Includes powerful AI features like pattern-finding in…" at bounding box center [176, 126] width 77 height 43
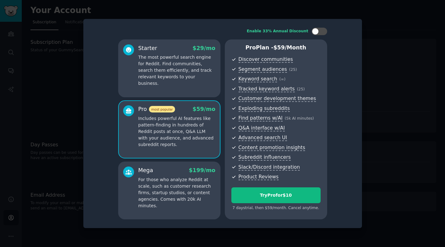
click at [179, 120] on p "Includes powerful AI features like pattern-finding in hundreds of Reddit posts …" at bounding box center [176, 131] width 77 height 33
click at [322, 31] on div at bounding box center [322, 31] width 3 height 3
click at [322, 31] on div at bounding box center [323, 31] width 7 height 7
checkbox input "false"
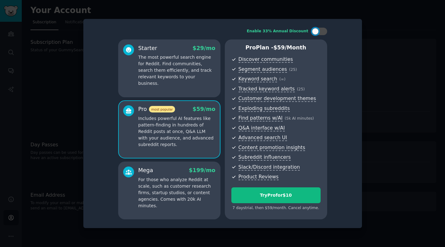
click at [186, 125] on p "Includes powerful AI features like pattern-finding in hundreds of Reddit posts …" at bounding box center [176, 131] width 77 height 33
click at [404, 65] on div at bounding box center [222, 123] width 445 height 247
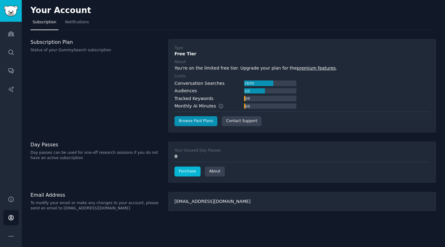
click at [186, 171] on link "Purchase" at bounding box center [187, 172] width 26 height 10
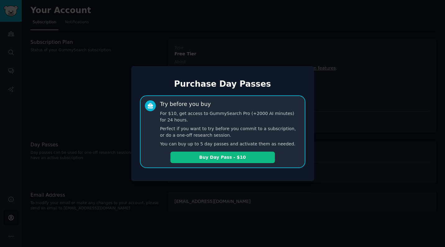
click at [381, 122] on div at bounding box center [222, 123] width 445 height 247
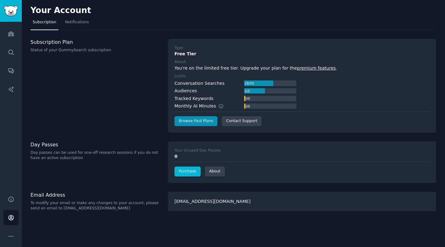
click at [187, 170] on link "Purchase" at bounding box center [187, 172] width 26 height 10
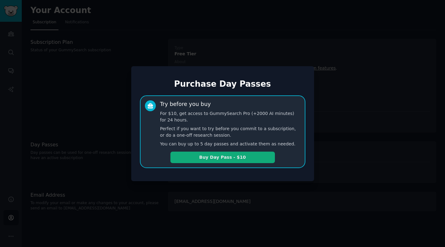
click at [208, 158] on button "Buy Day Pass - $10" at bounding box center [222, 157] width 104 height 11
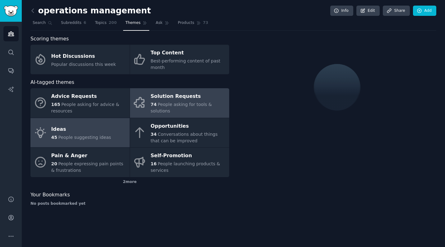
click at [86, 130] on div "Ideas" at bounding box center [81, 130] width 60 height 10
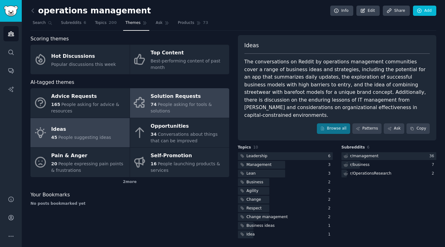
click at [182, 102] on span "People asking for tools & solutions" at bounding box center [180, 107] width 61 height 11
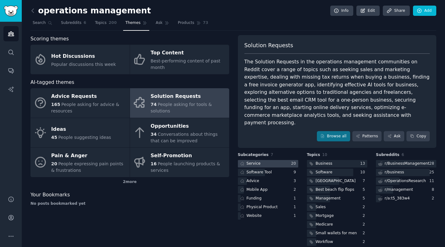
click at [253, 161] on div "Service" at bounding box center [253, 164] width 14 height 6
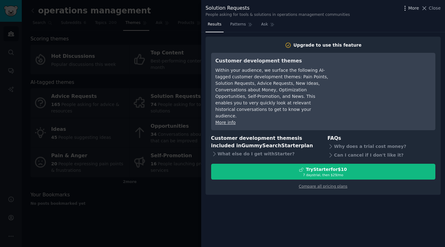
click at [413, 8] on span "More" at bounding box center [413, 8] width 11 height 7
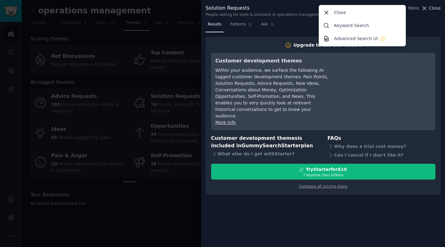
click at [433, 9] on span "Close" at bounding box center [434, 8] width 12 height 7
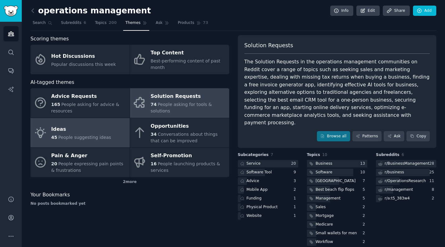
click at [98, 125] on div "Ideas" at bounding box center [81, 130] width 60 height 10
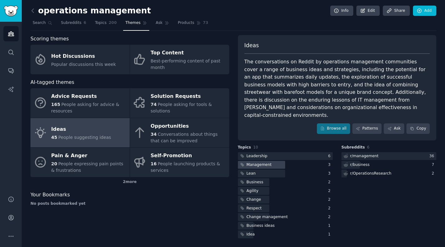
click at [261, 162] on div "Management" at bounding box center [258, 165] width 25 height 6
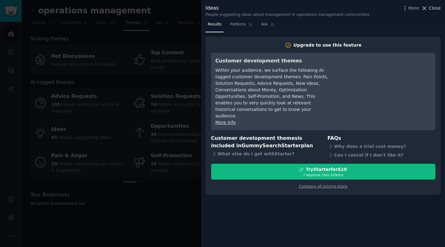
click at [433, 9] on span "Close" at bounding box center [434, 8] width 12 height 7
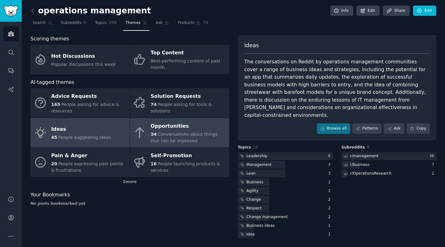
click at [179, 131] on div "34 Conversations about things that can be improved" at bounding box center [187, 137] width 75 height 13
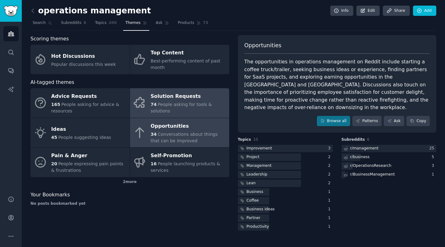
click at [163, 102] on span "People asking for tools & solutions" at bounding box center [180, 107] width 61 height 11
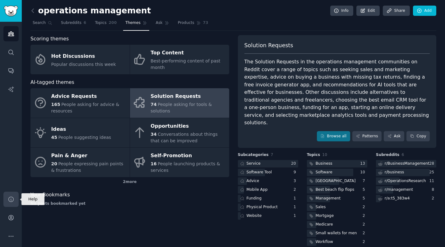
click at [13, 199] on icon "Sidebar" at bounding box center [10, 199] width 5 height 5
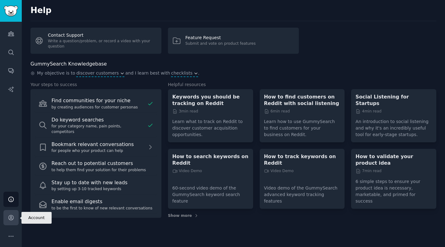
click at [11, 217] on icon "Sidebar" at bounding box center [11, 217] width 7 height 7
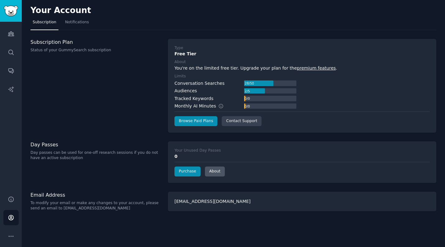
click at [214, 171] on link "About" at bounding box center [215, 172] width 20 height 10
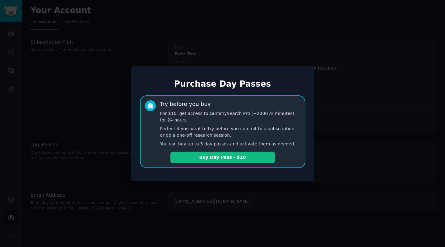
click at [367, 118] on div at bounding box center [222, 123] width 445 height 247
